Goal: Transaction & Acquisition: Purchase product/service

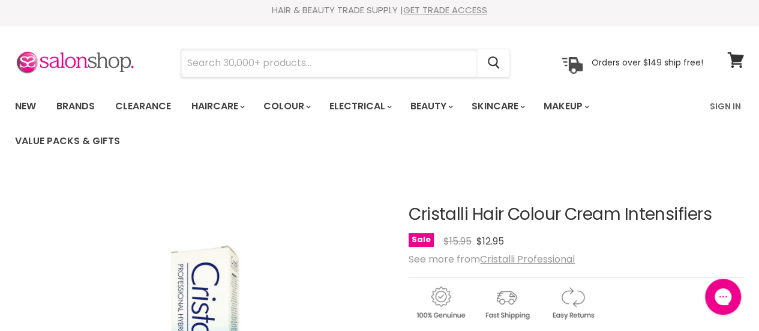
click at [461, 68] on input "Search" at bounding box center [329, 63] width 296 height 28
click at [439, 68] on input "Search" at bounding box center [329, 63] width 296 height 28
paste input "milk_shake Integrity Intensive Treatment 200ml"
type input "milk_shake Integrity Intensive Treatment 200ml"
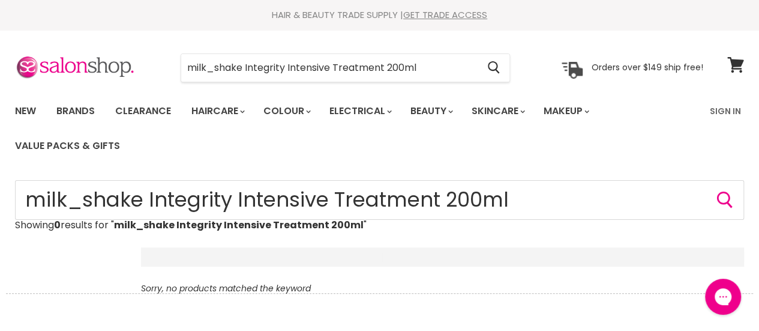
click at [214, 69] on input "milk_shake Integrity Intensive Treatment 200ml" at bounding box center [329, 68] width 296 height 28
click at [213, 69] on input "milk_shake Integrity Intensive Treatment 200ml" at bounding box center [329, 68] width 296 height 28
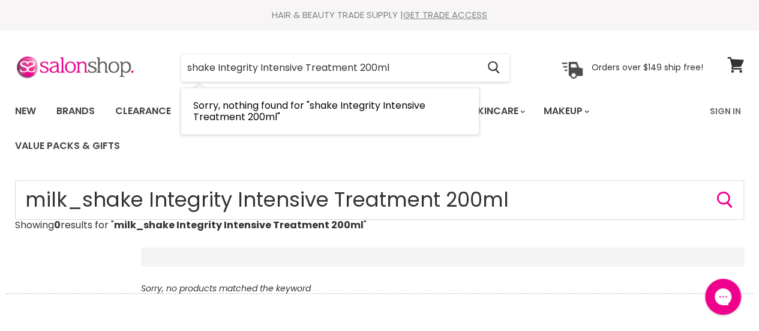
click at [217, 67] on input "shake Integrity Intensive Treatment 200ml" at bounding box center [329, 68] width 296 height 28
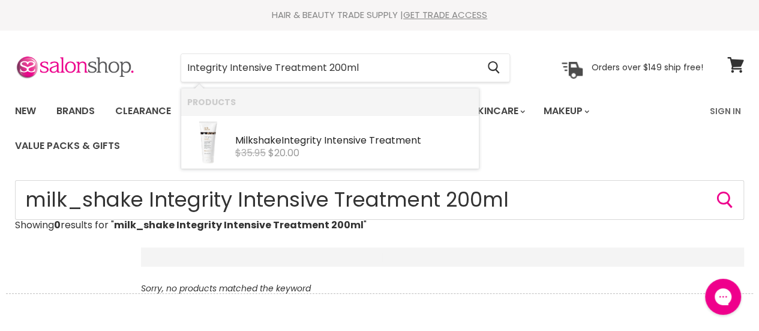
type input "Integrity Intensive Treatment 200ml"
click at [492, 70] on icon "Search" at bounding box center [493, 68] width 11 height 13
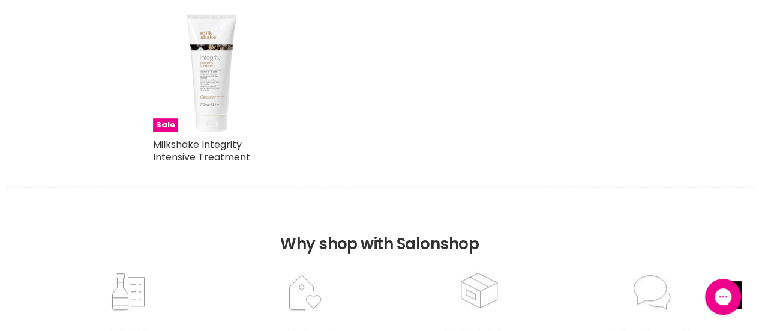
click at [145, 117] on div "Sale Milkshake Integrity Intensive Treatment Milkshake" at bounding box center [212, 94] width 142 height 184
